Goal: Download file/media

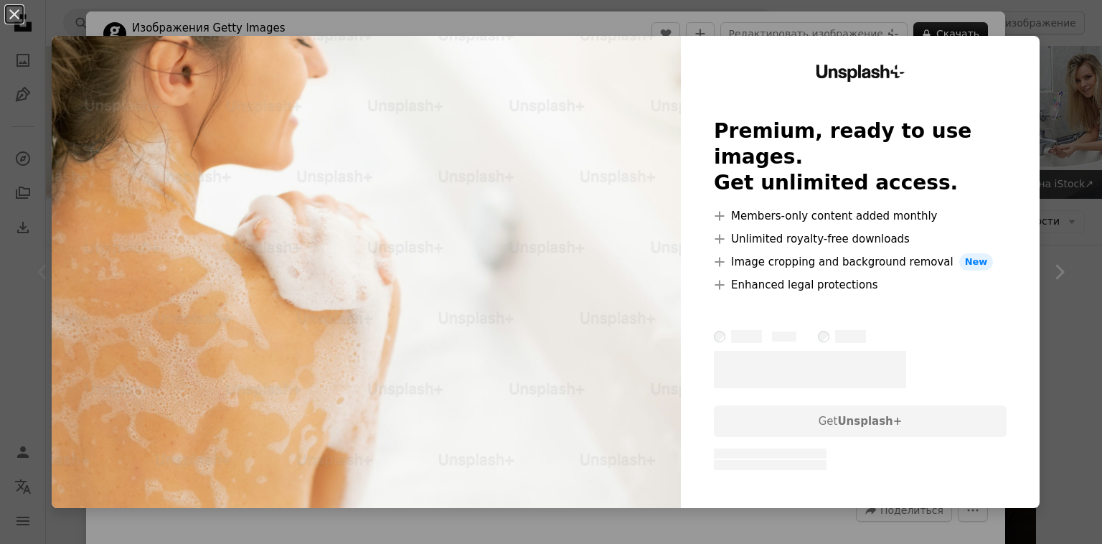
scroll to position [359, 0]
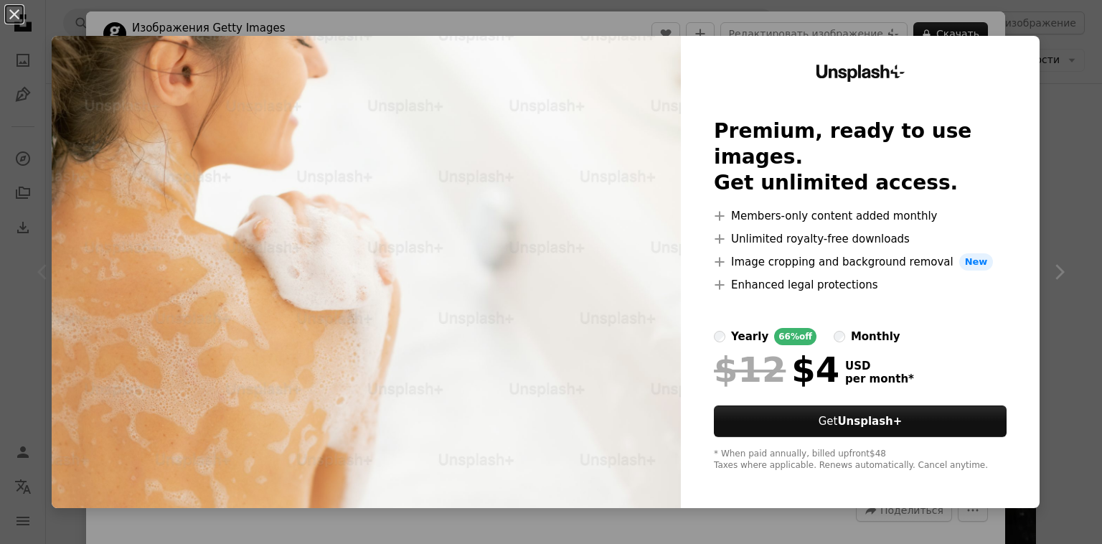
click at [1050, 141] on div "An X shape Unsplash+ Premium, ready to use images. Get unlimited access. A plus…" at bounding box center [551, 272] width 1102 height 544
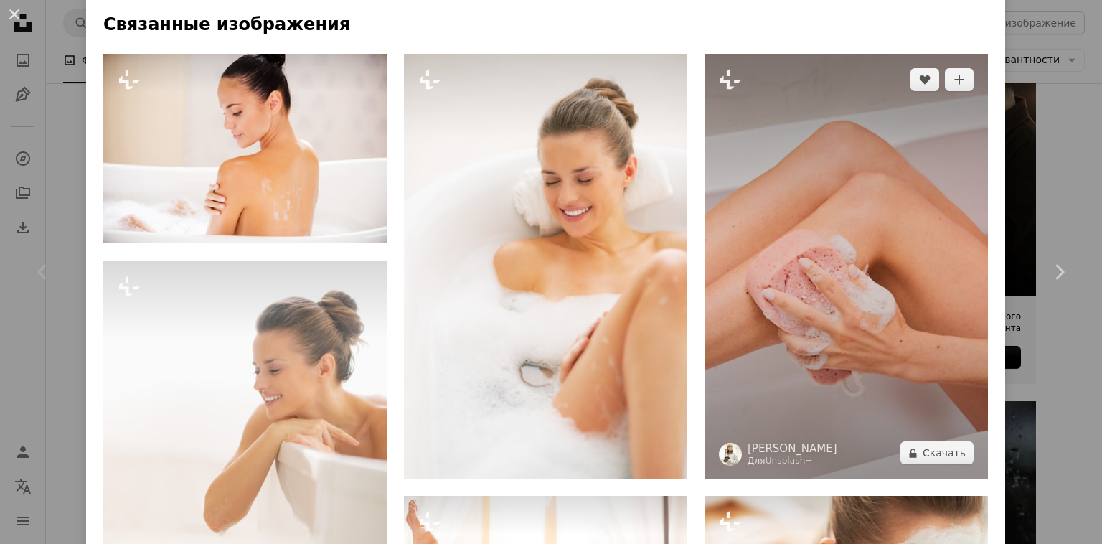
scroll to position [1004, 0]
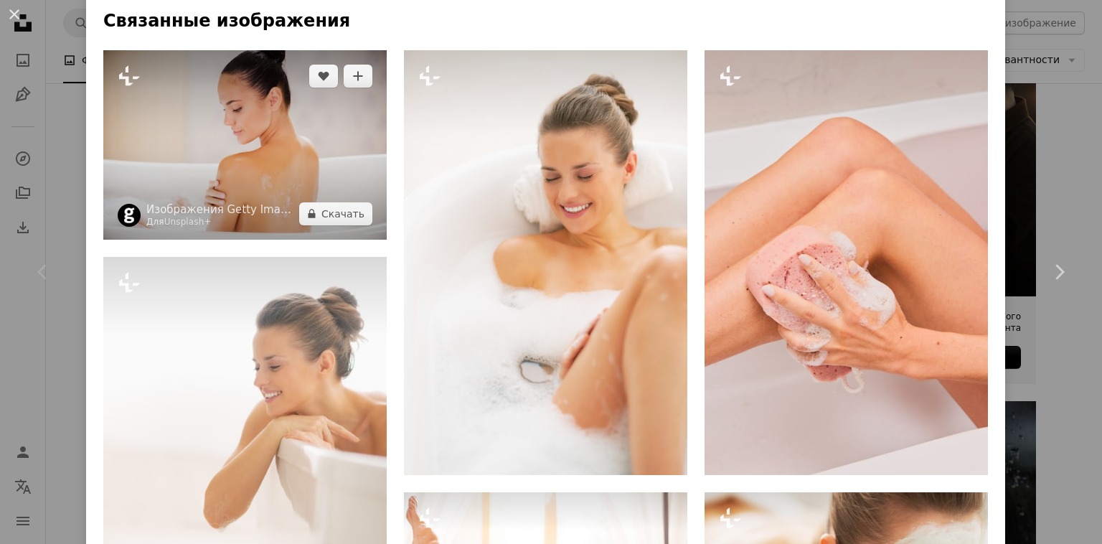
click at [313, 154] on img at bounding box center [244, 144] width 283 height 189
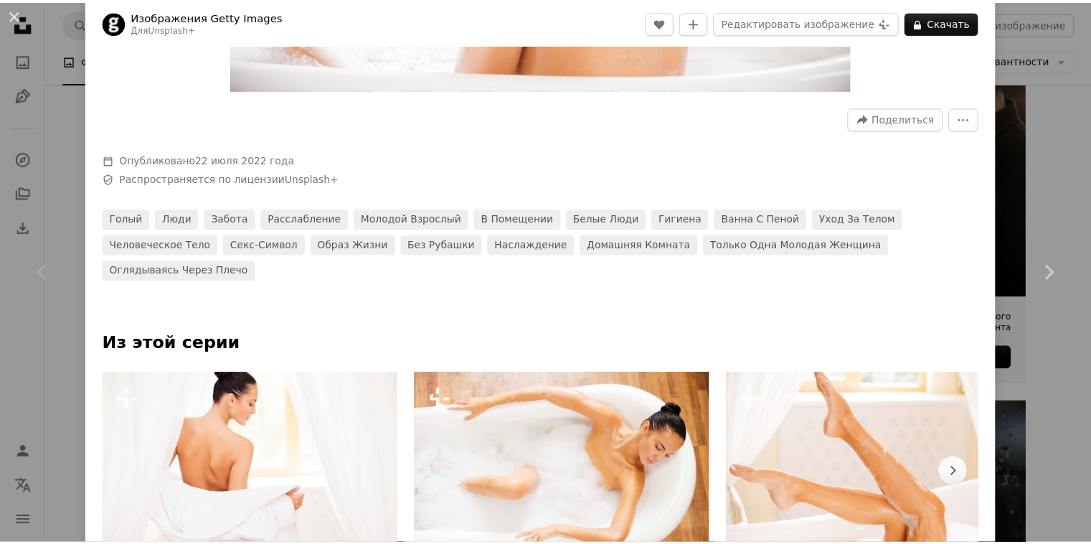
scroll to position [359, 0]
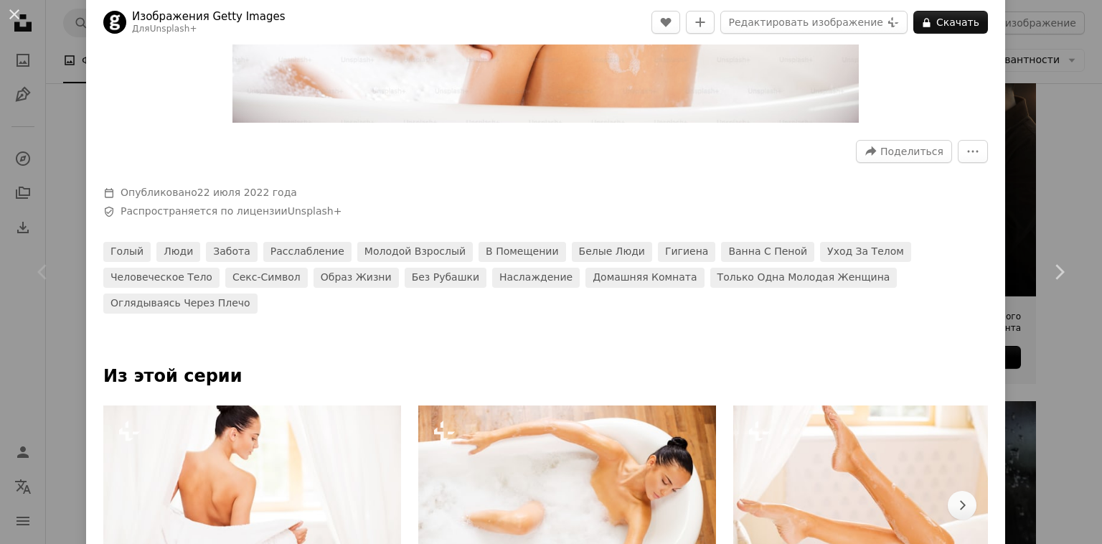
click at [1061, 192] on div "An X shape Chevron left Chevron right Изображения Getty Images Для Unsplash+ A …" at bounding box center [551, 272] width 1102 height 544
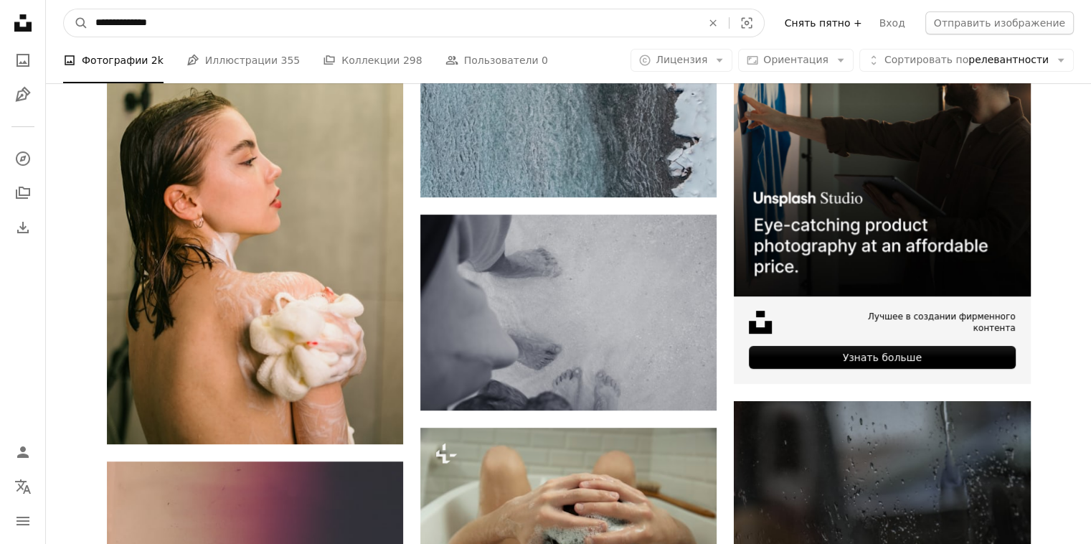
click at [231, 30] on input "**********" at bounding box center [392, 22] width 609 height 27
type input "**********"
click at [64, 9] on button "A magnifying glass" at bounding box center [76, 22] width 24 height 27
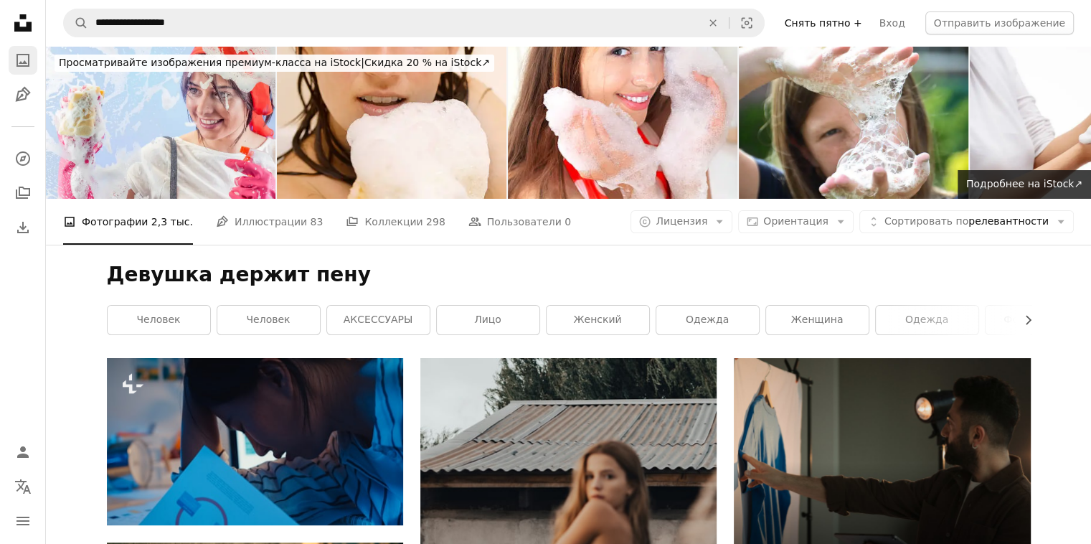
click at [16, 69] on link "A photo" at bounding box center [23, 60] width 29 height 29
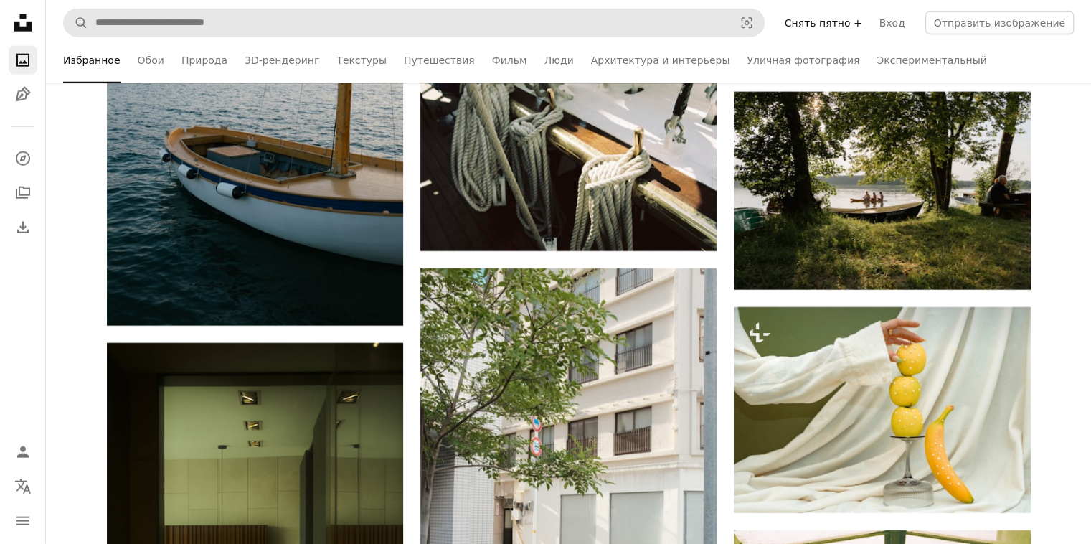
scroll to position [3658, 0]
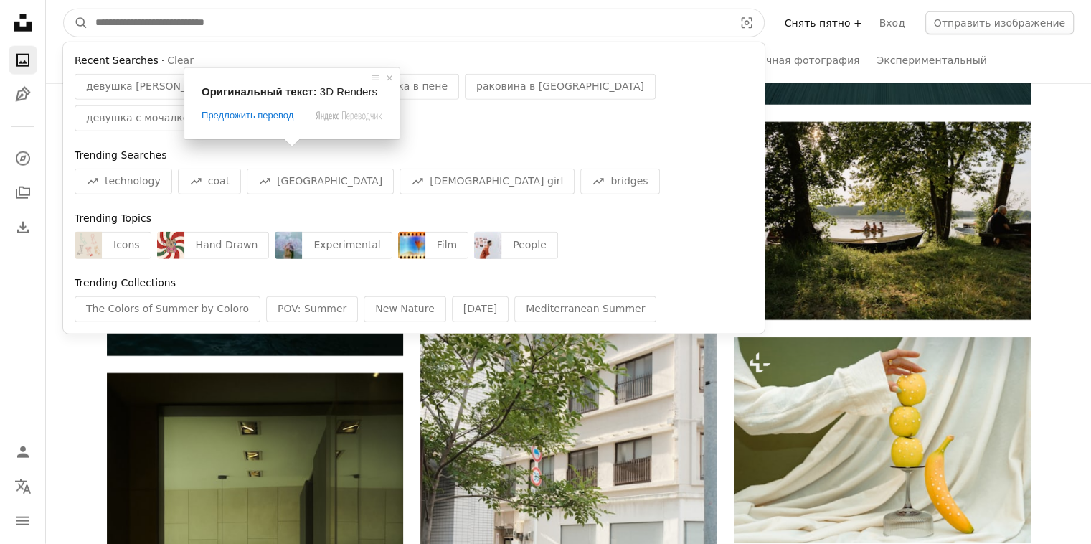
click at [202, 24] on input "Поиск визуальных элементов по всему сайту" at bounding box center [408, 22] width 641 height 27
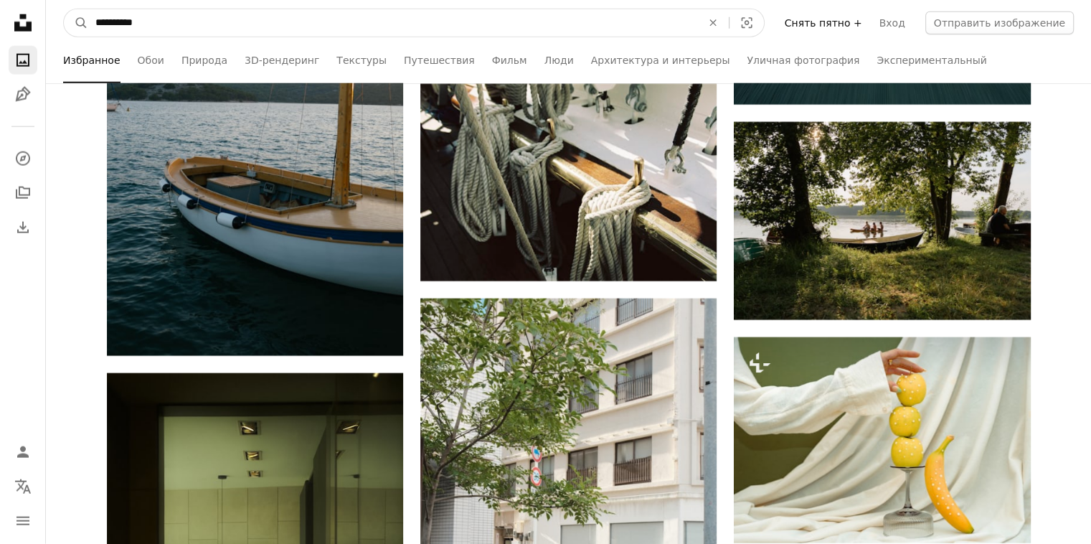
type input "**********"
click button "A magnifying glass" at bounding box center [76, 22] width 24 height 27
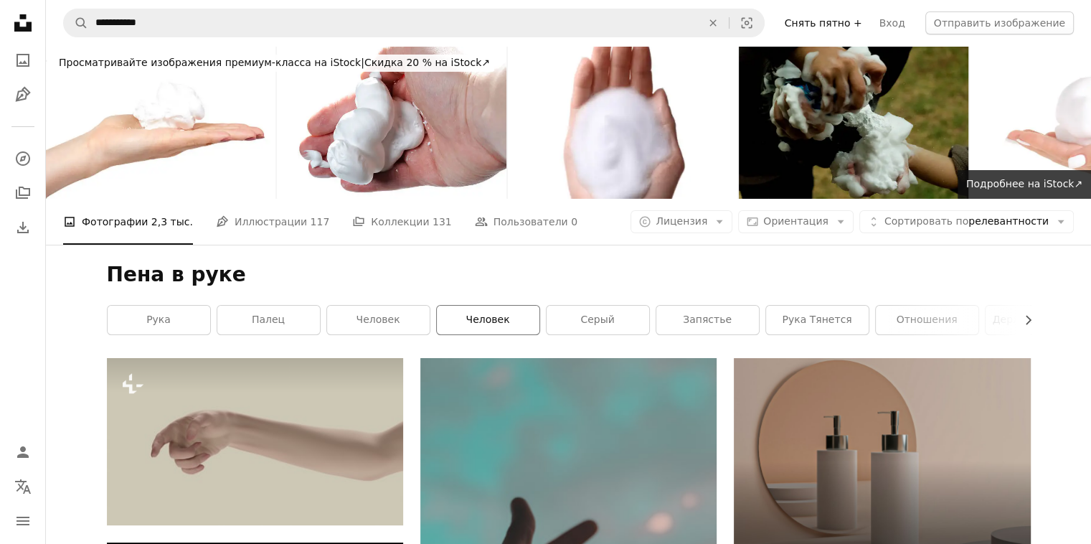
click at [465, 316] on link "человек" at bounding box center [488, 320] width 103 height 29
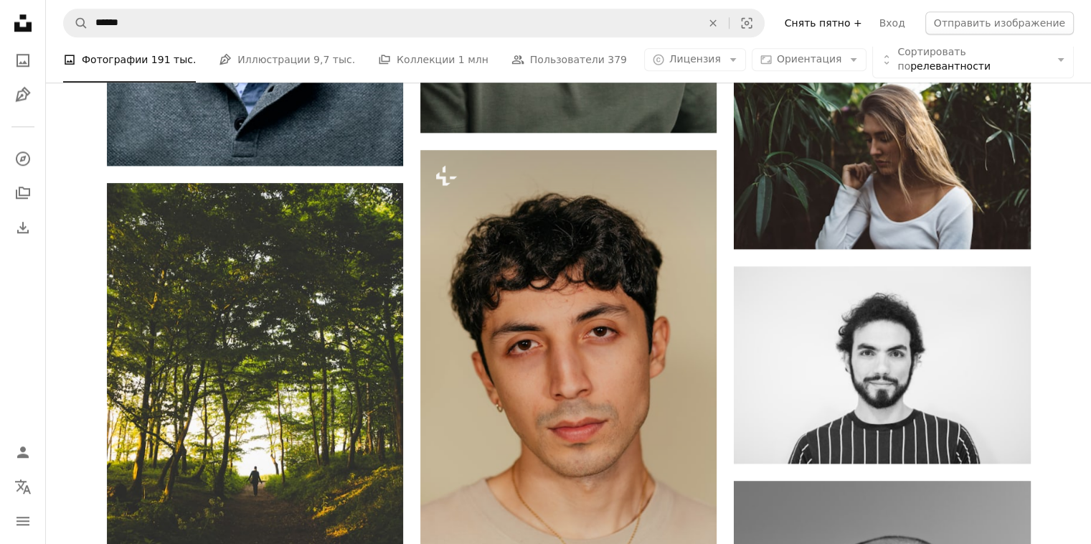
scroll to position [1578, 0]
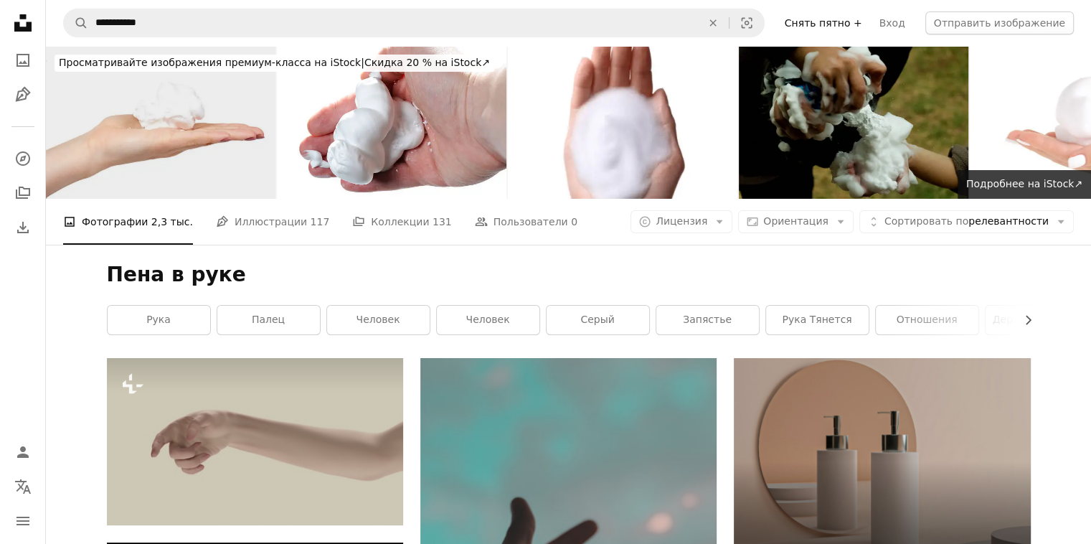
click at [204, 149] on img at bounding box center [161, 122] width 230 height 153
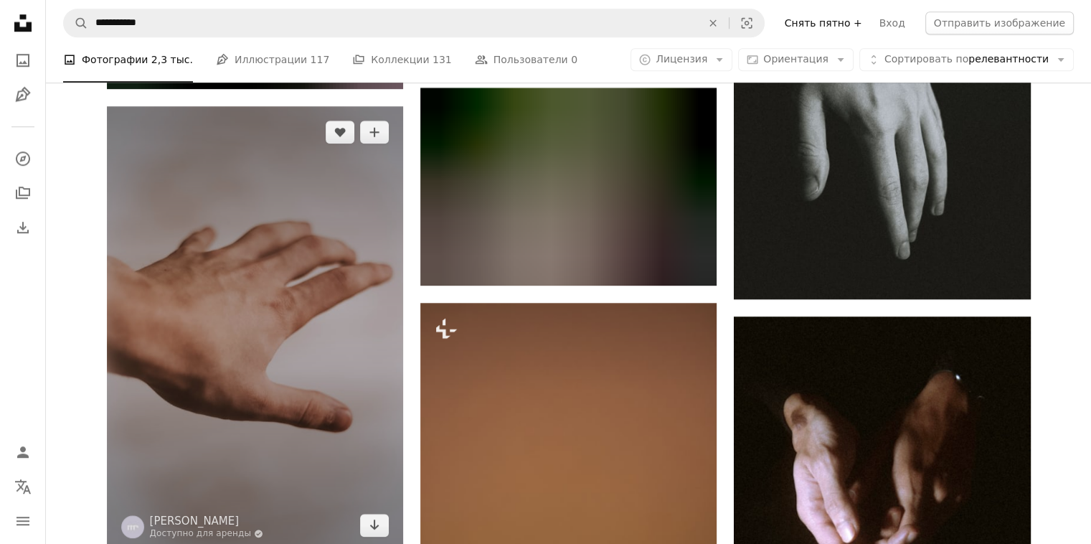
scroll to position [1363, 0]
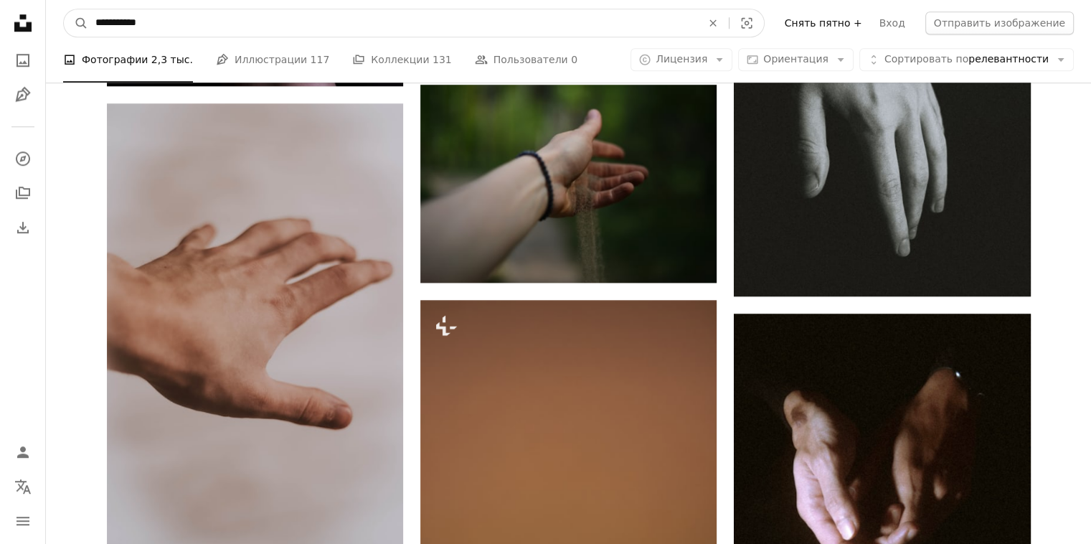
click at [197, 26] on input "**********" at bounding box center [392, 22] width 609 height 27
type input "****"
click button "A magnifying glass" at bounding box center [76, 22] width 24 height 27
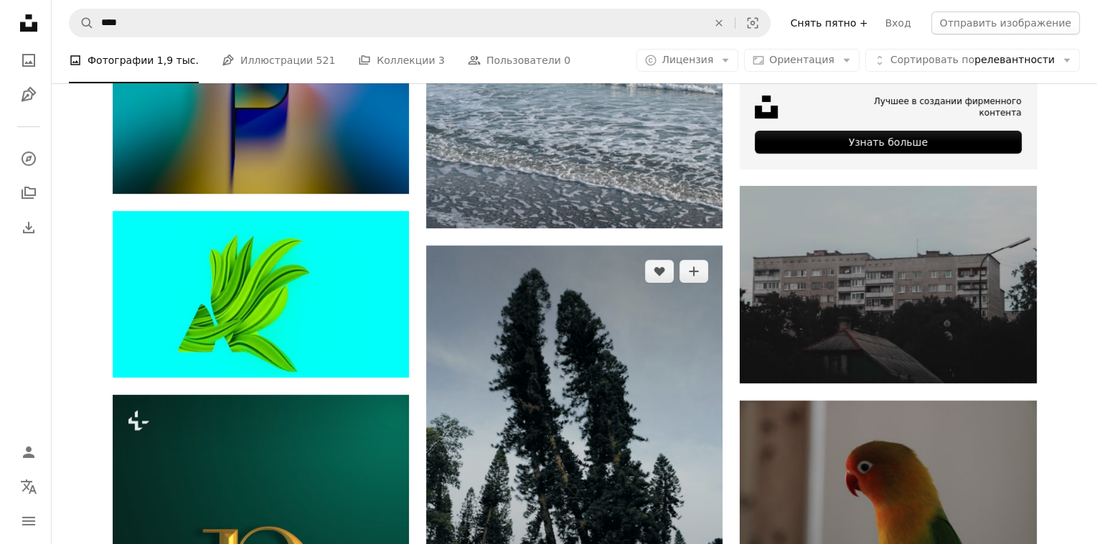
scroll to position [215, 0]
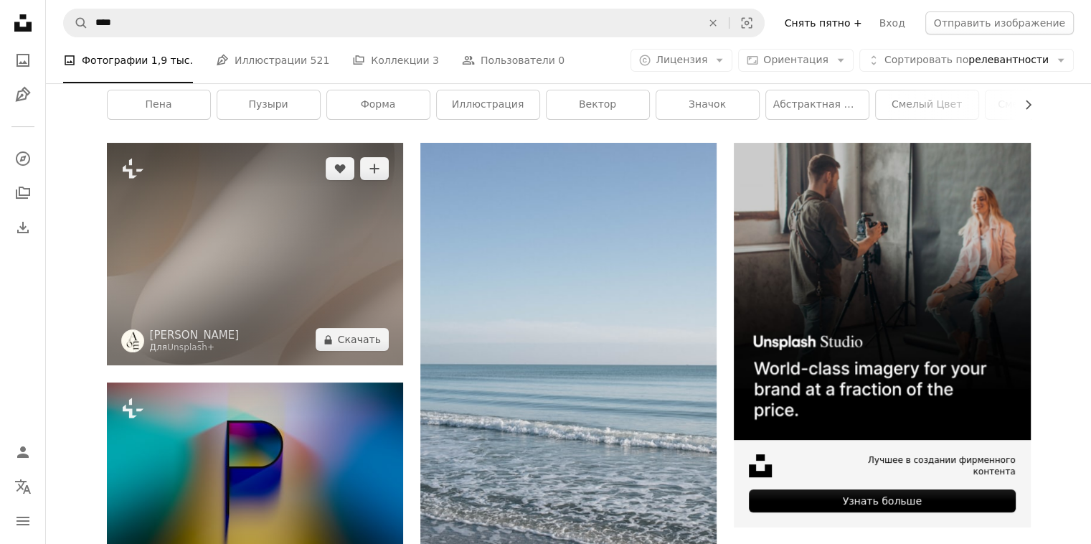
click at [301, 295] on img at bounding box center [255, 254] width 296 height 222
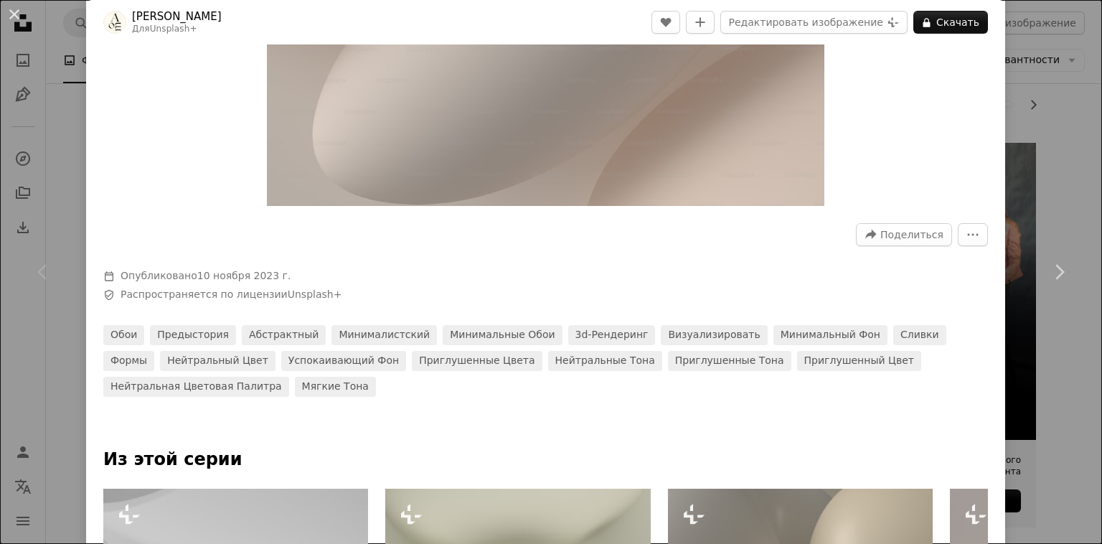
scroll to position [287, 0]
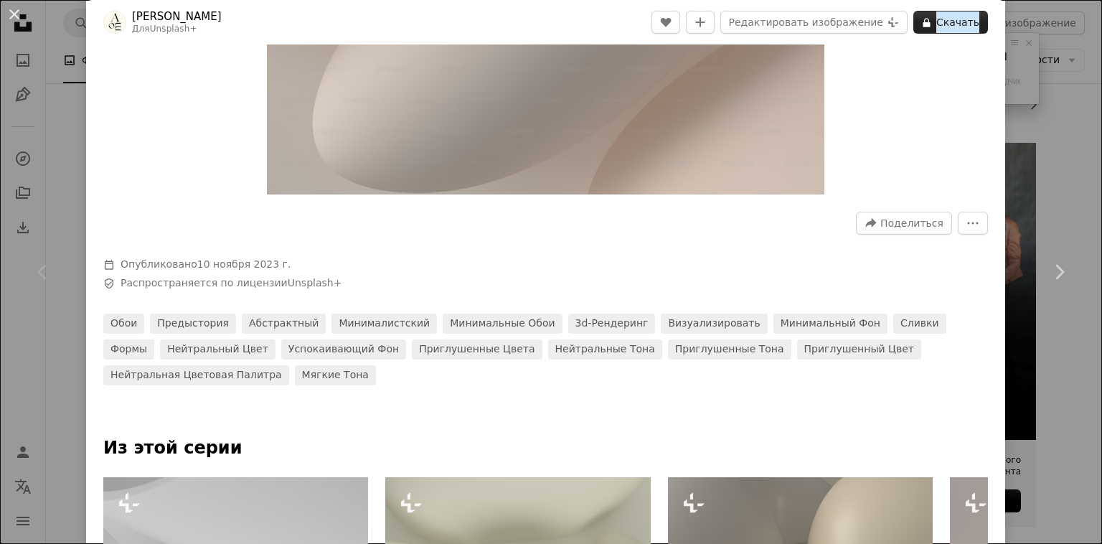
click at [943, 23] on ya-tr-span "Скачать" at bounding box center [957, 22] width 43 height 22
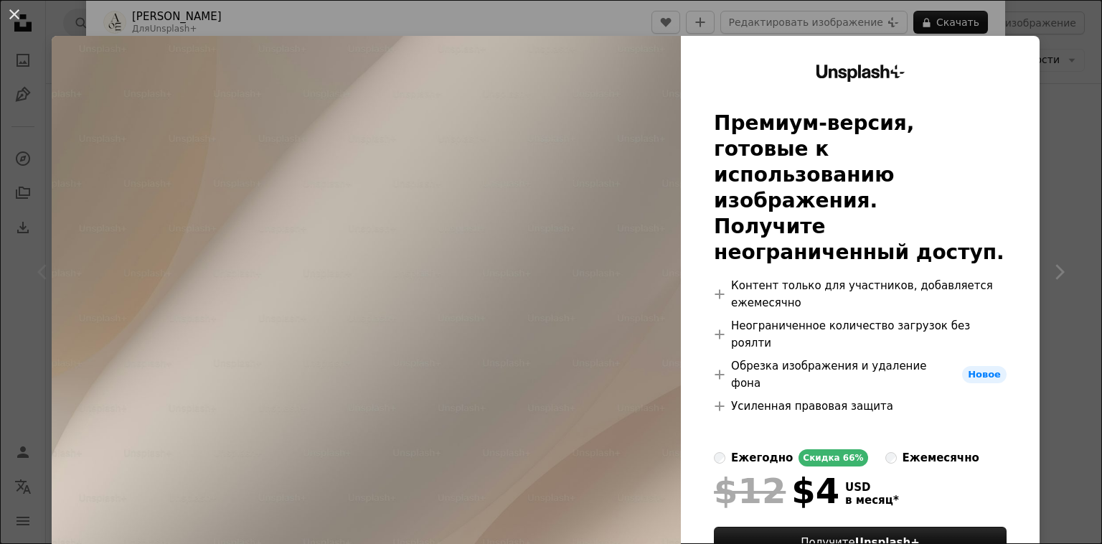
click at [1053, 139] on div "An X shape Unsplash+ Премиум-версия, готовые к использованию изображения. Получ…" at bounding box center [551, 272] width 1102 height 544
